Goal: Task Accomplishment & Management: Use online tool/utility

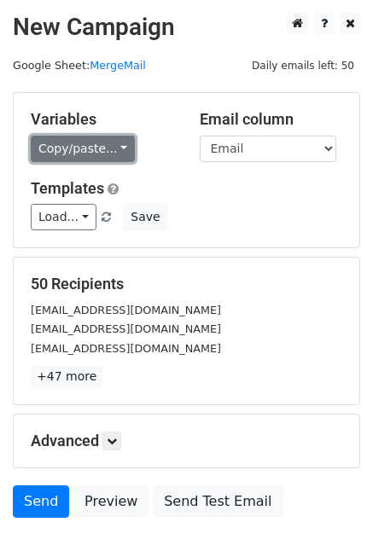
click at [118, 147] on link "Copy/paste..." at bounding box center [83, 149] width 104 height 26
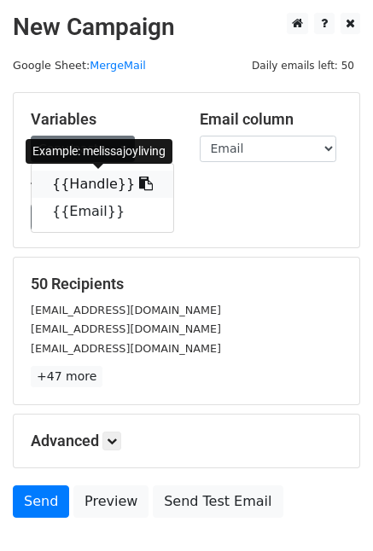
click at [106, 182] on link "{{Handle}}" at bounding box center [103, 184] width 142 height 27
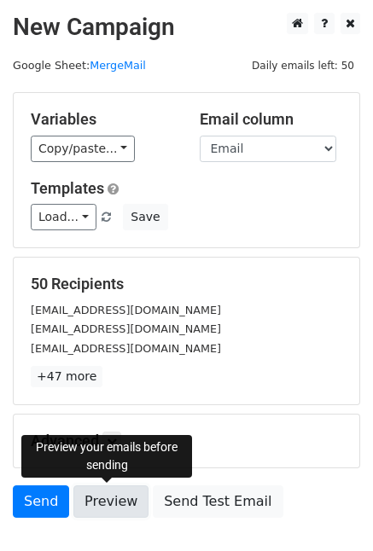
click at [110, 497] on link "Preview" at bounding box center [110, 501] width 75 height 32
click at [113, 500] on link "Preview" at bounding box center [110, 501] width 75 height 32
click at [106, 501] on link "Preview" at bounding box center [110, 501] width 75 height 32
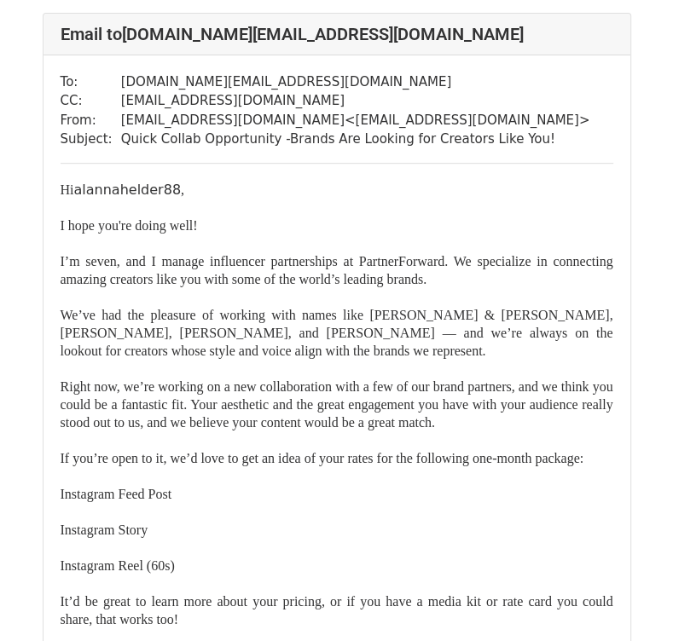
scroll to position [50674, 0]
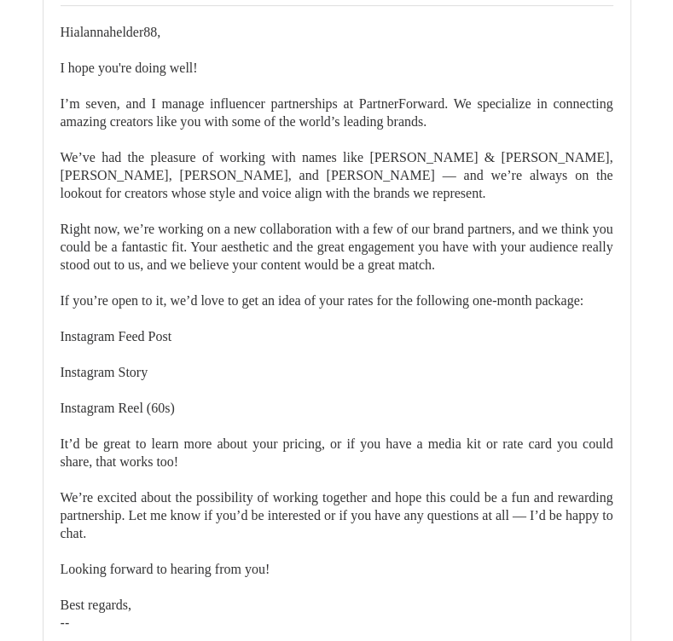
scroll to position [50929, 0]
